Goal: Unclear

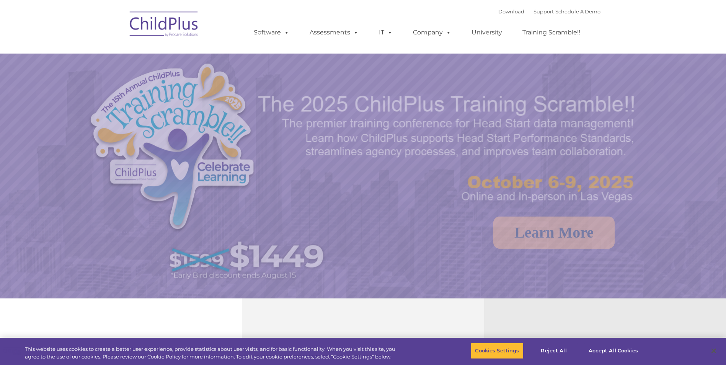
select select "MEDIUM"
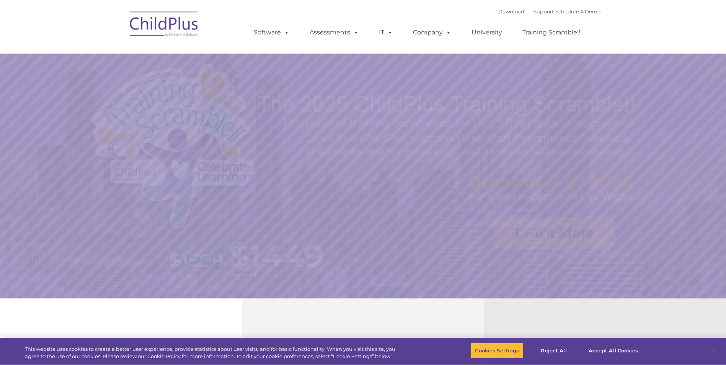
select select "MEDIUM"
